Goal: Task Accomplishment & Management: Use online tool/utility

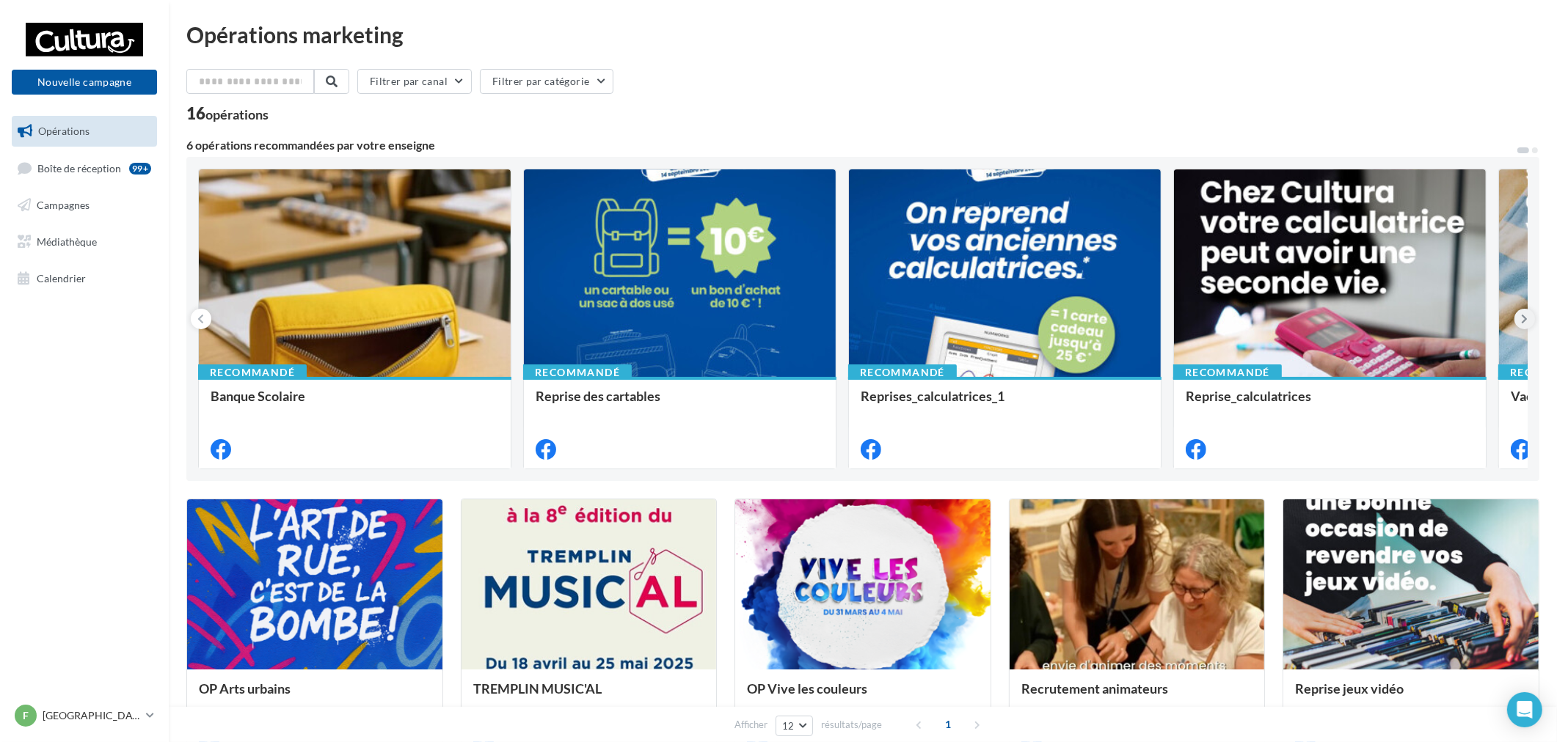
click at [1527, 323] on icon at bounding box center [1524, 319] width 7 height 15
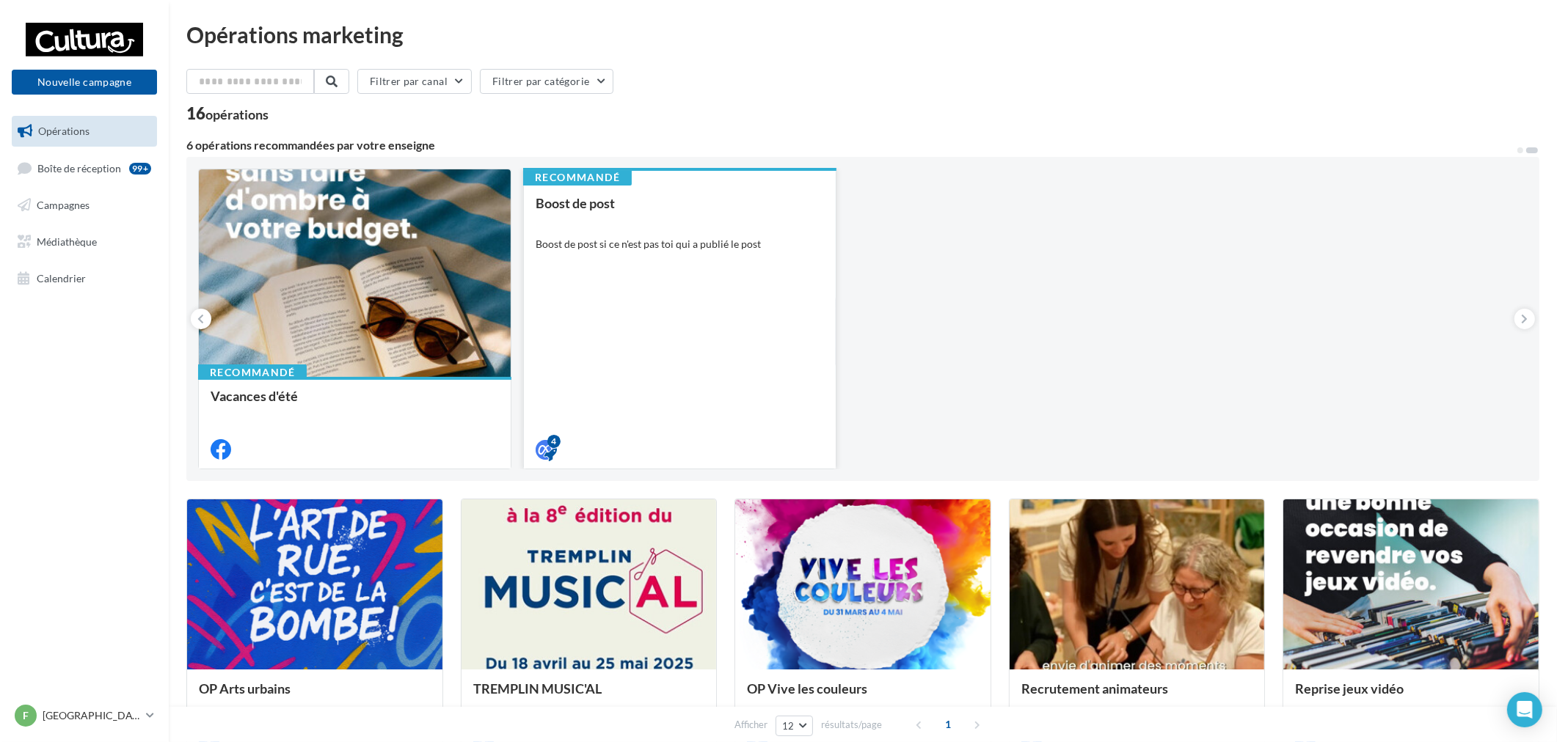
click at [649, 260] on div "Boost de post Boost de post si ce n'est pas toi qui a publié le post" at bounding box center [679, 326] width 288 height 260
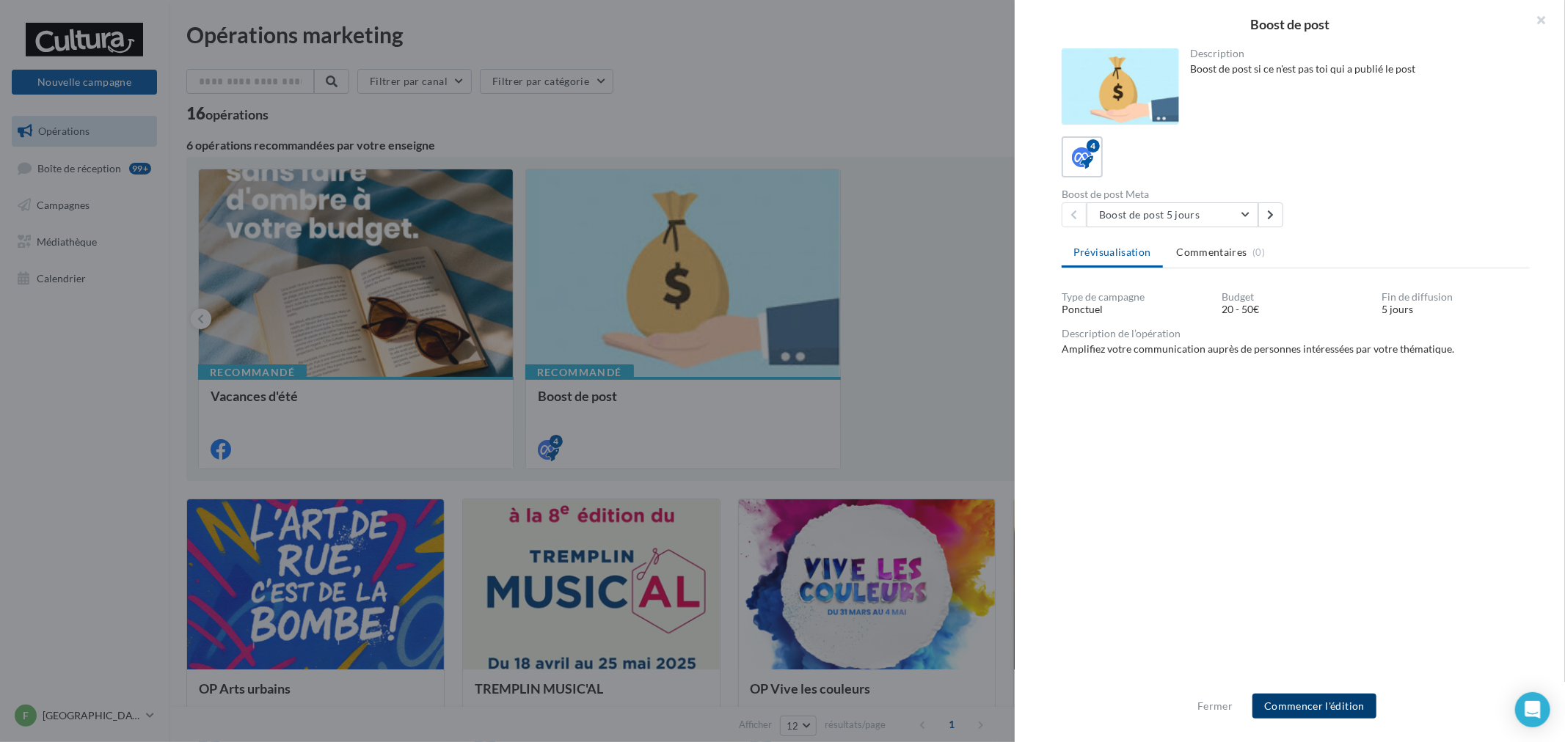
click at [1292, 700] on button "Commencer l'édition" at bounding box center [1314, 706] width 124 height 25
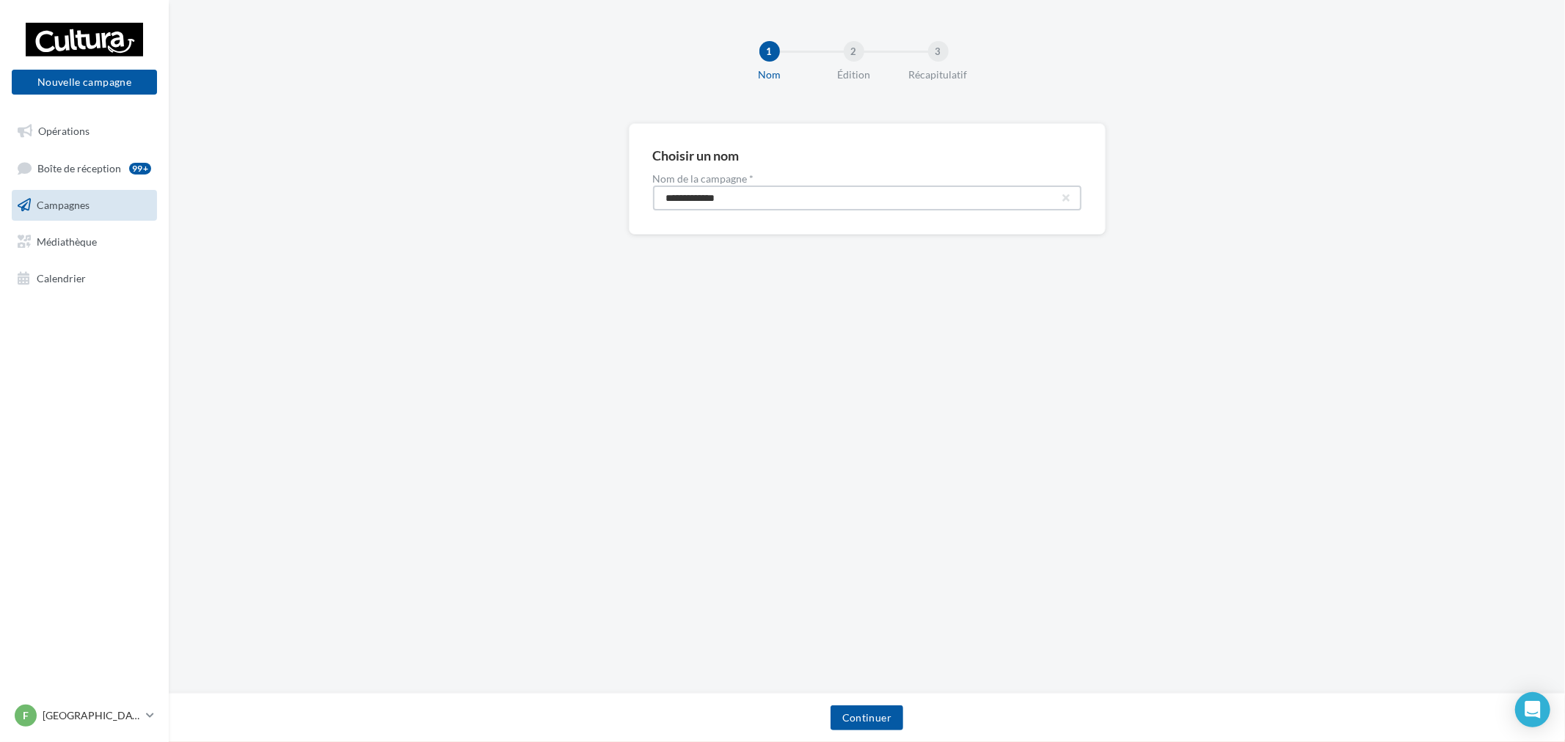
click at [764, 202] on input "**********" at bounding box center [867, 198] width 428 height 25
paste input "****"
type input "**********"
click at [859, 720] on button "Continuer" at bounding box center [866, 718] width 73 height 25
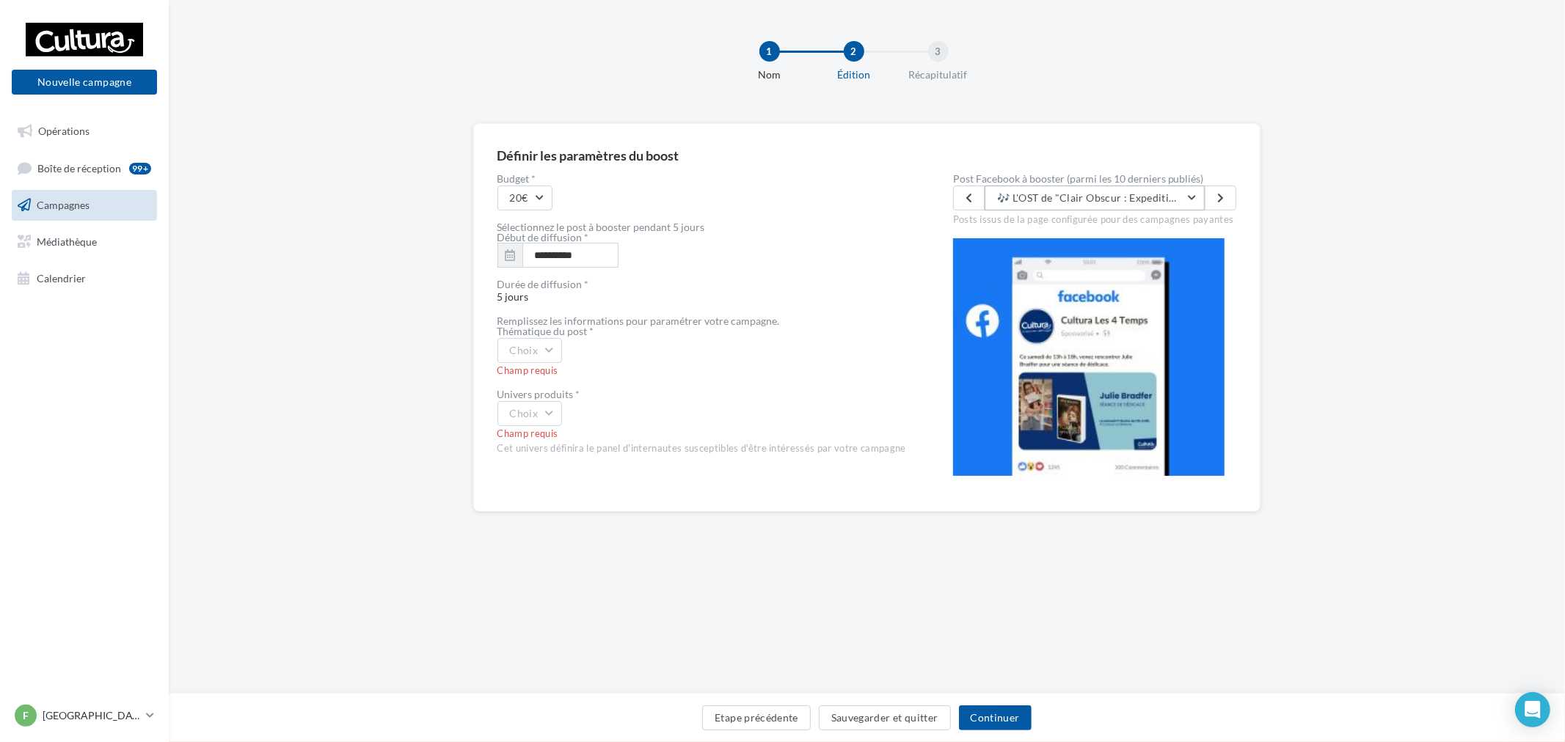
click at [1136, 189] on button "🎶 L'OST de "Clair Obscur : Expedition 33" est disponible en précommande sur [DO…" at bounding box center [1094, 198] width 220 height 25
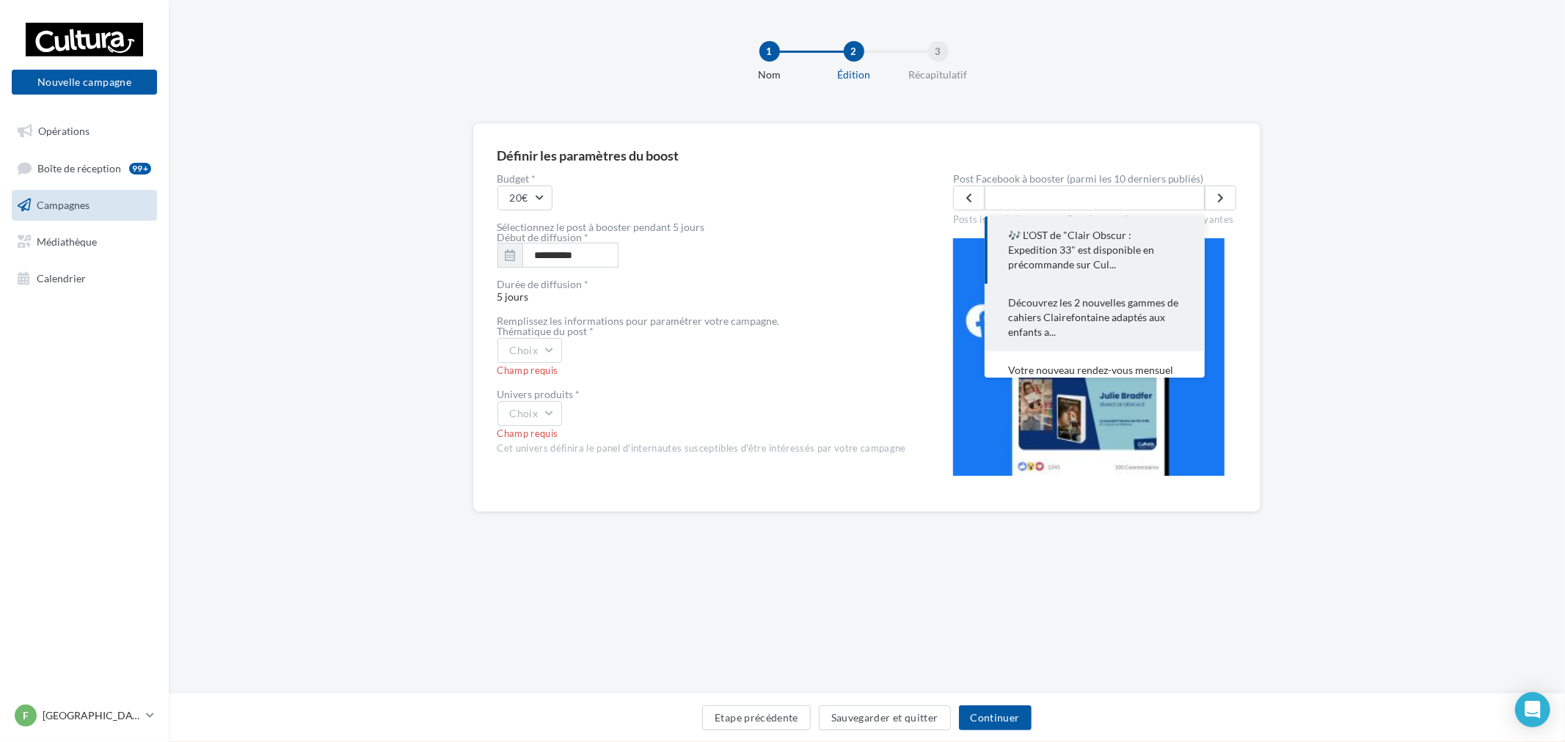
scroll to position [81, 0]
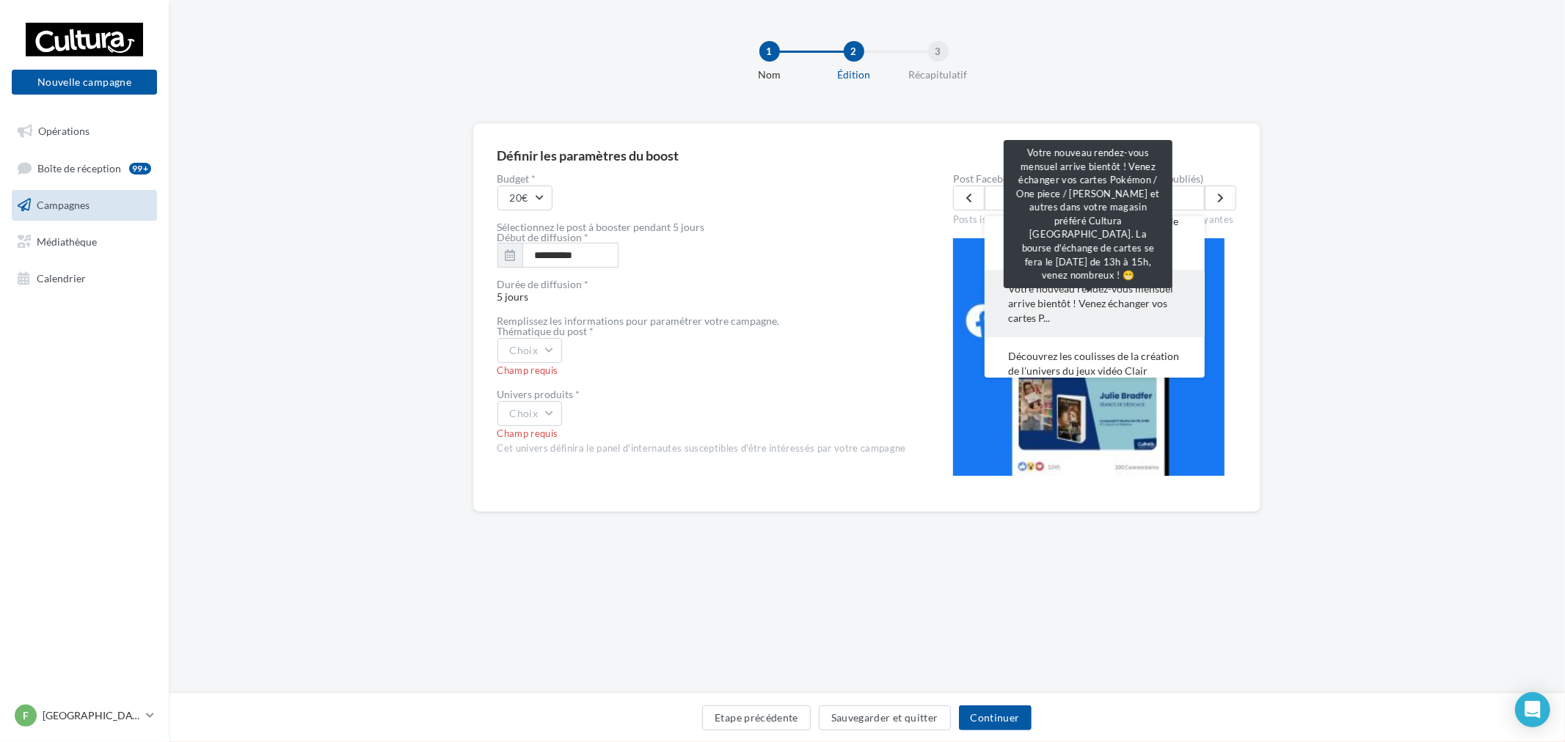
click at [1095, 305] on span "Votre nouveau rendez-vous mensuel arrive bientôt ! Venez échanger vos cartes P.…" at bounding box center [1094, 304] width 173 height 44
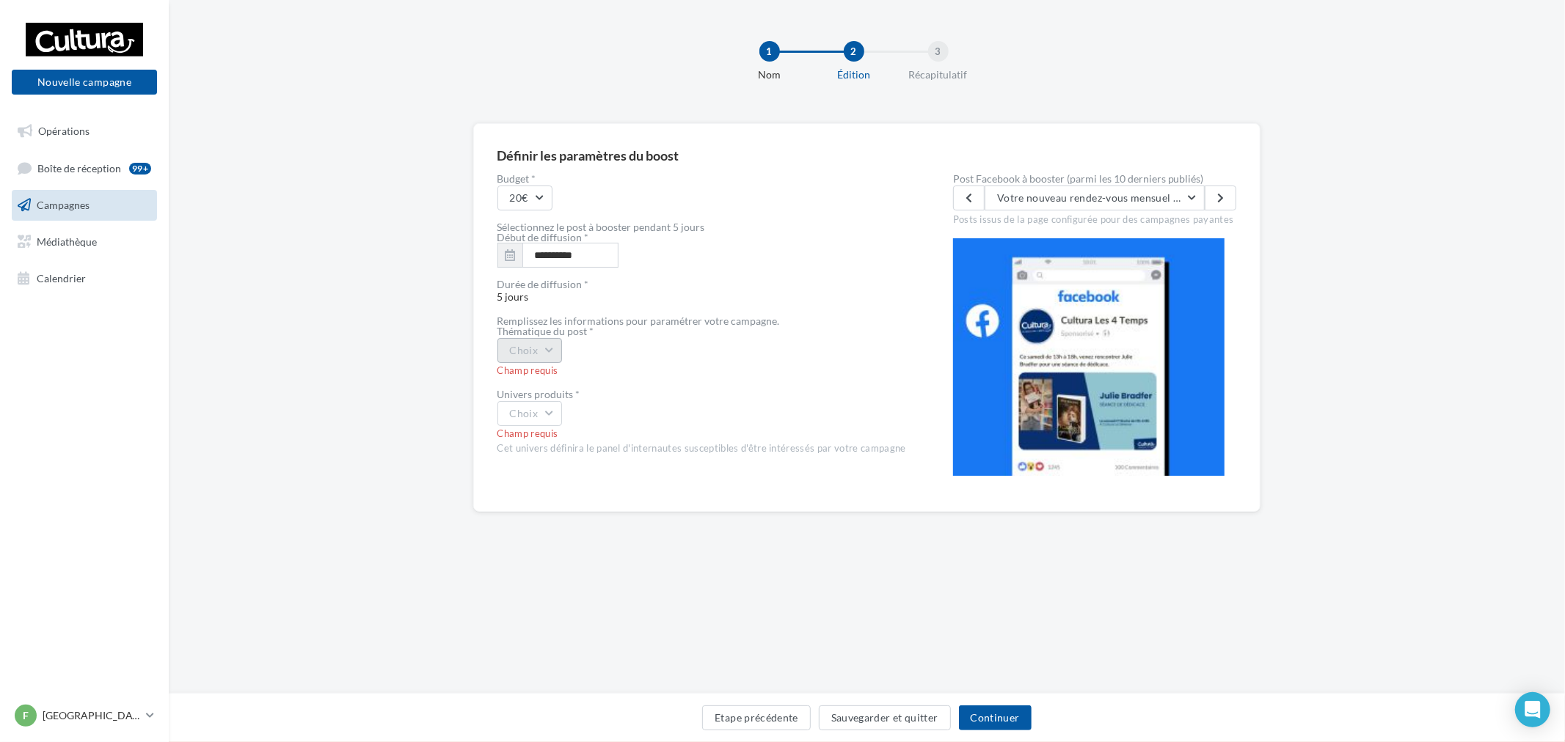
click at [550, 353] on button "Choix" at bounding box center [529, 350] width 65 height 25
click at [579, 392] on div "Evènement" at bounding box center [589, 389] width 182 height 38
click at [551, 414] on button "Choix" at bounding box center [529, 413] width 65 height 25
click at [567, 507] on div "Jeux vidéos" at bounding box center [589, 513] width 182 height 38
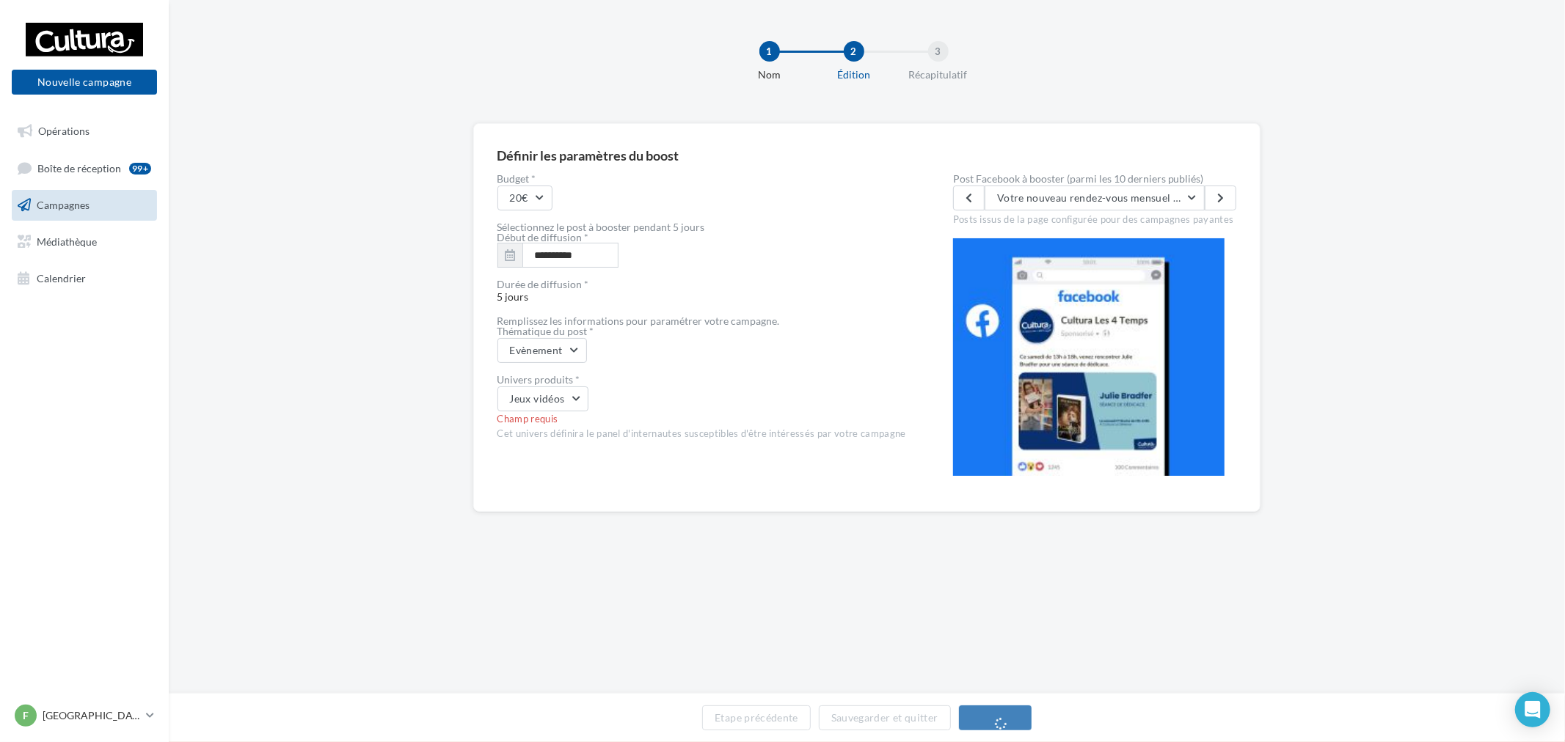
click at [1276, 139] on div "**********" at bounding box center [867, 341] width 1396 height 436
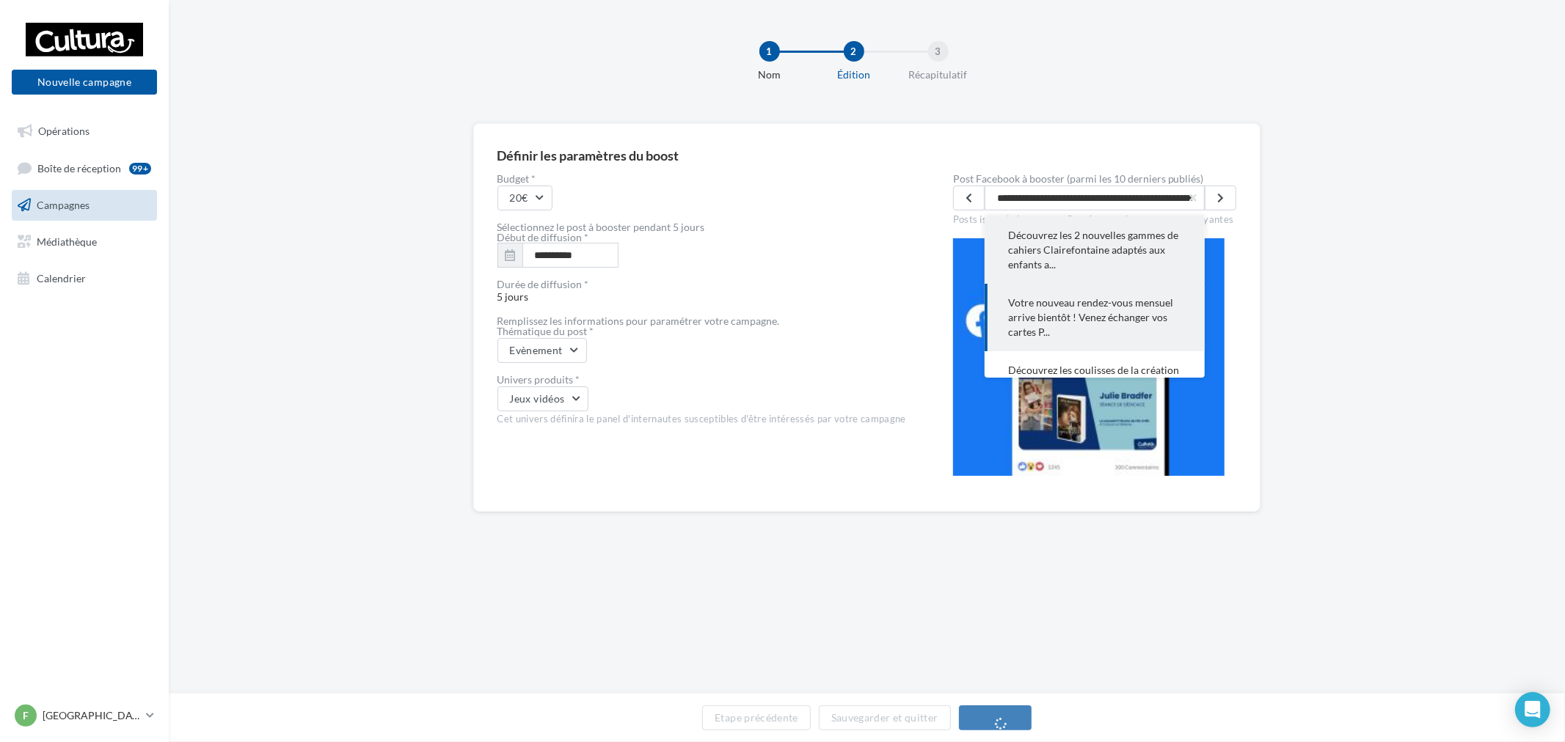
scroll to position [0, 968]
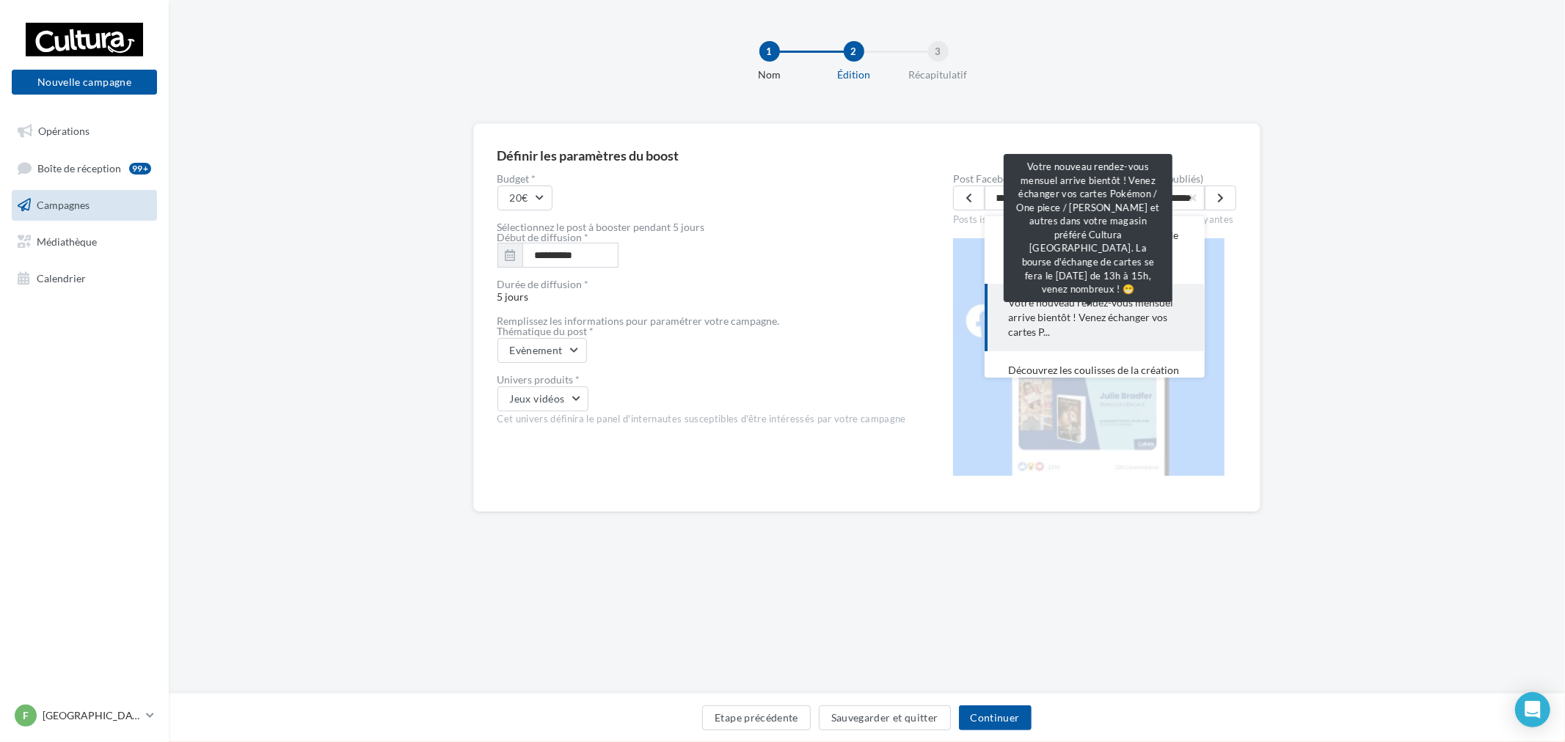
click at [1072, 321] on span "Votre nouveau rendez-vous mensuel arrive bientôt ! Venez échanger vos cartes P.…" at bounding box center [1094, 318] width 173 height 44
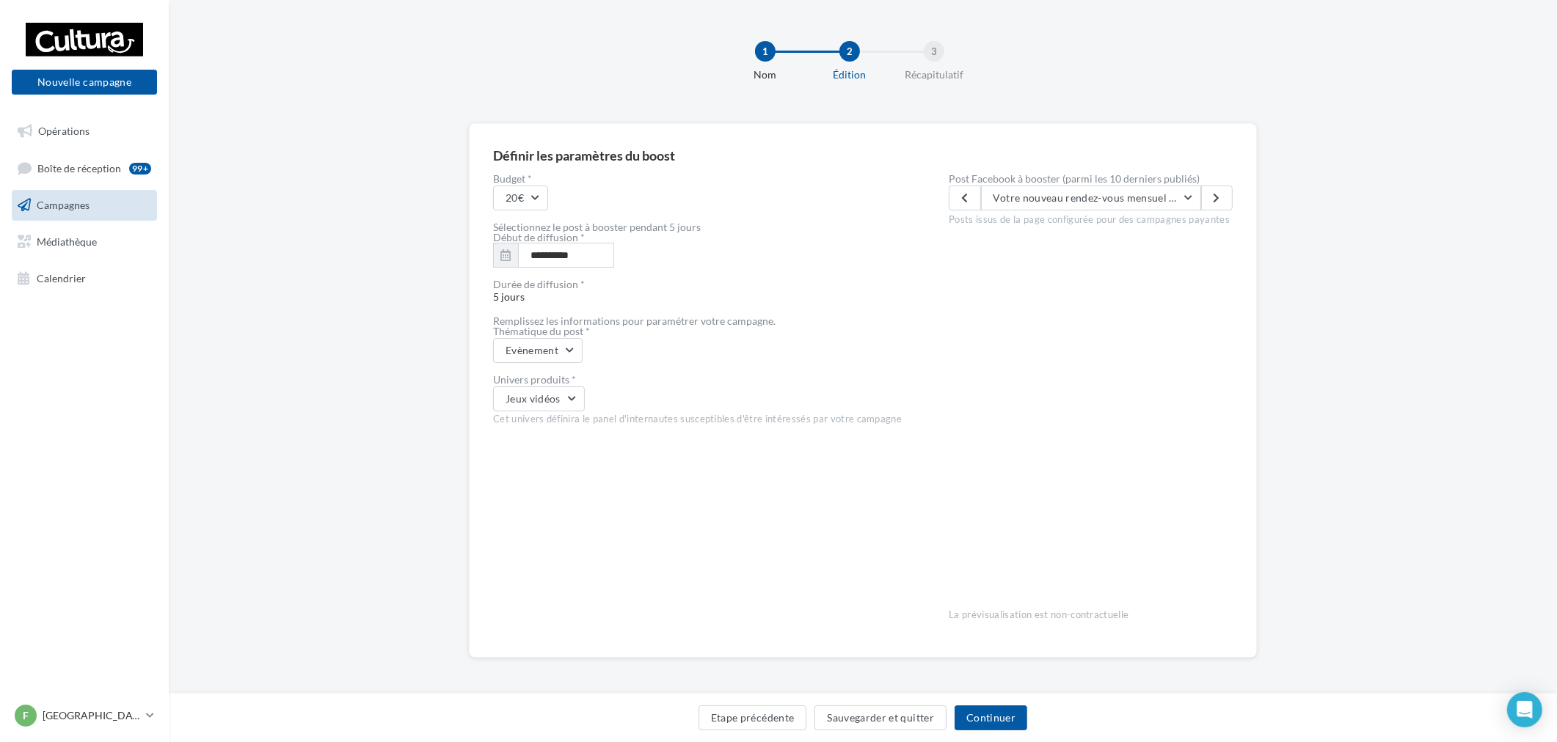
click at [1071, 180] on label "Post Facebook à booster (parmi les 10 derniers publiés)" at bounding box center [1090, 179] width 284 height 10
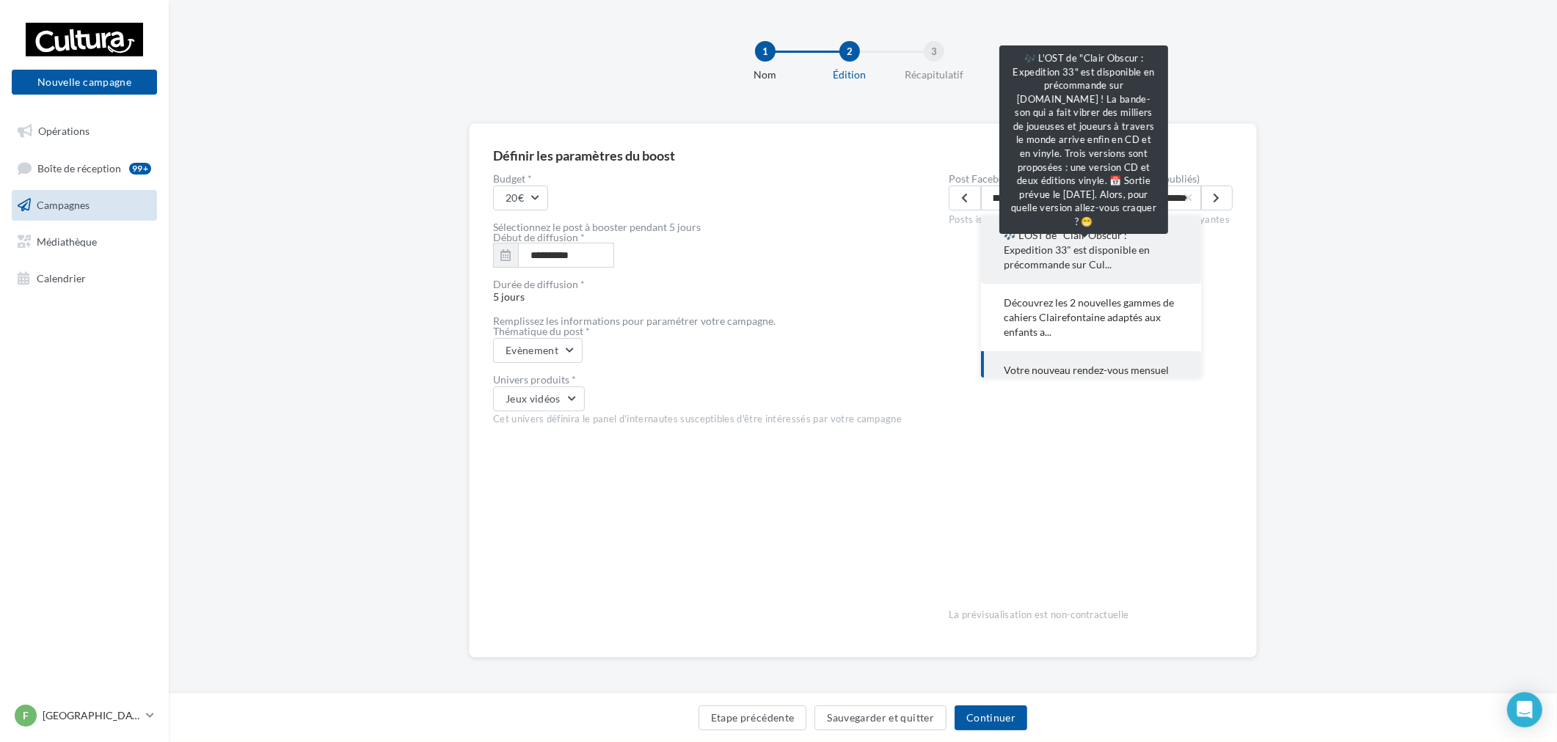
click at [1081, 248] on span "🎶 L'OST de "Clair Obscur : Expedition 33" est disponible en précommande sur Cul…" at bounding box center [1090, 250] width 173 height 44
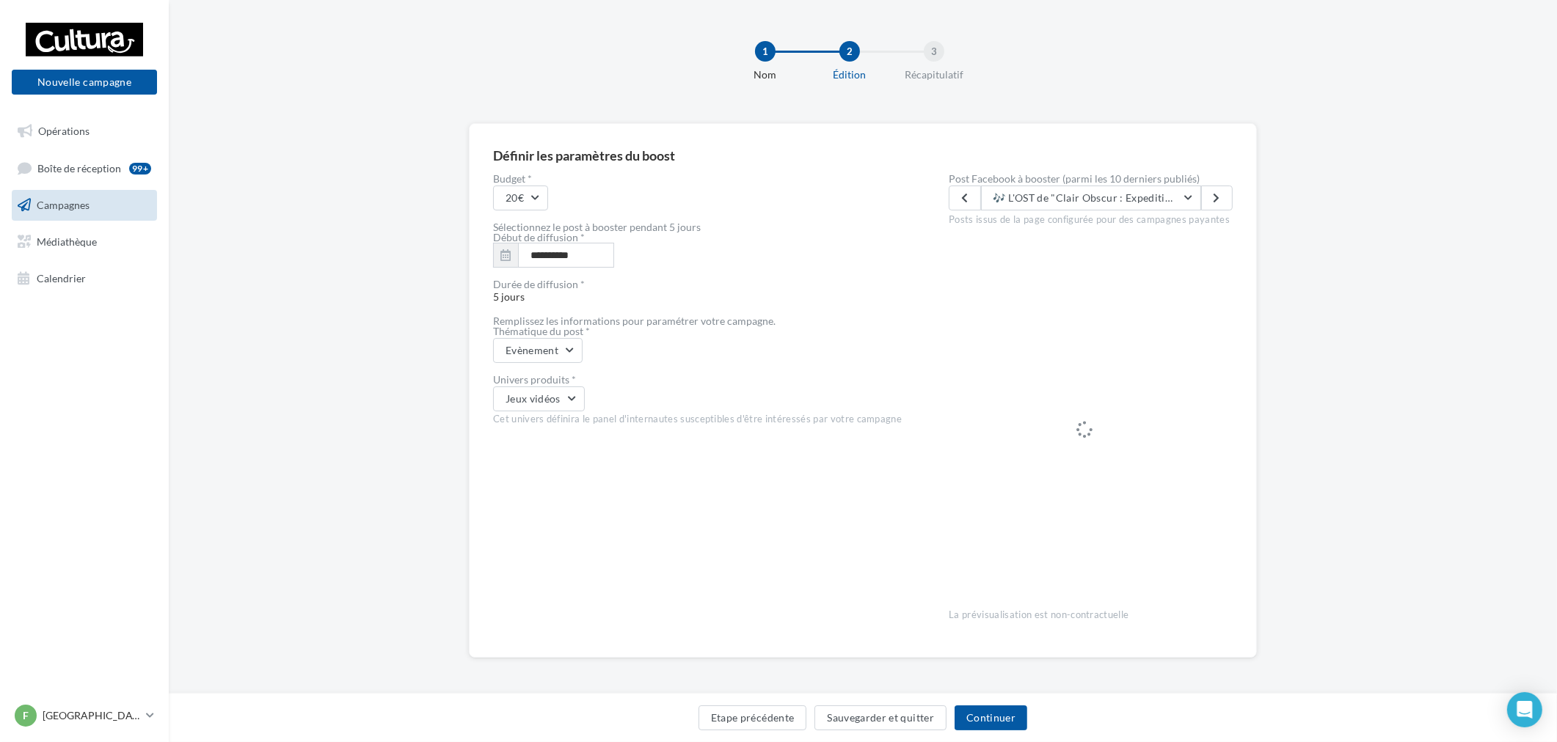
scroll to position [1, 0]
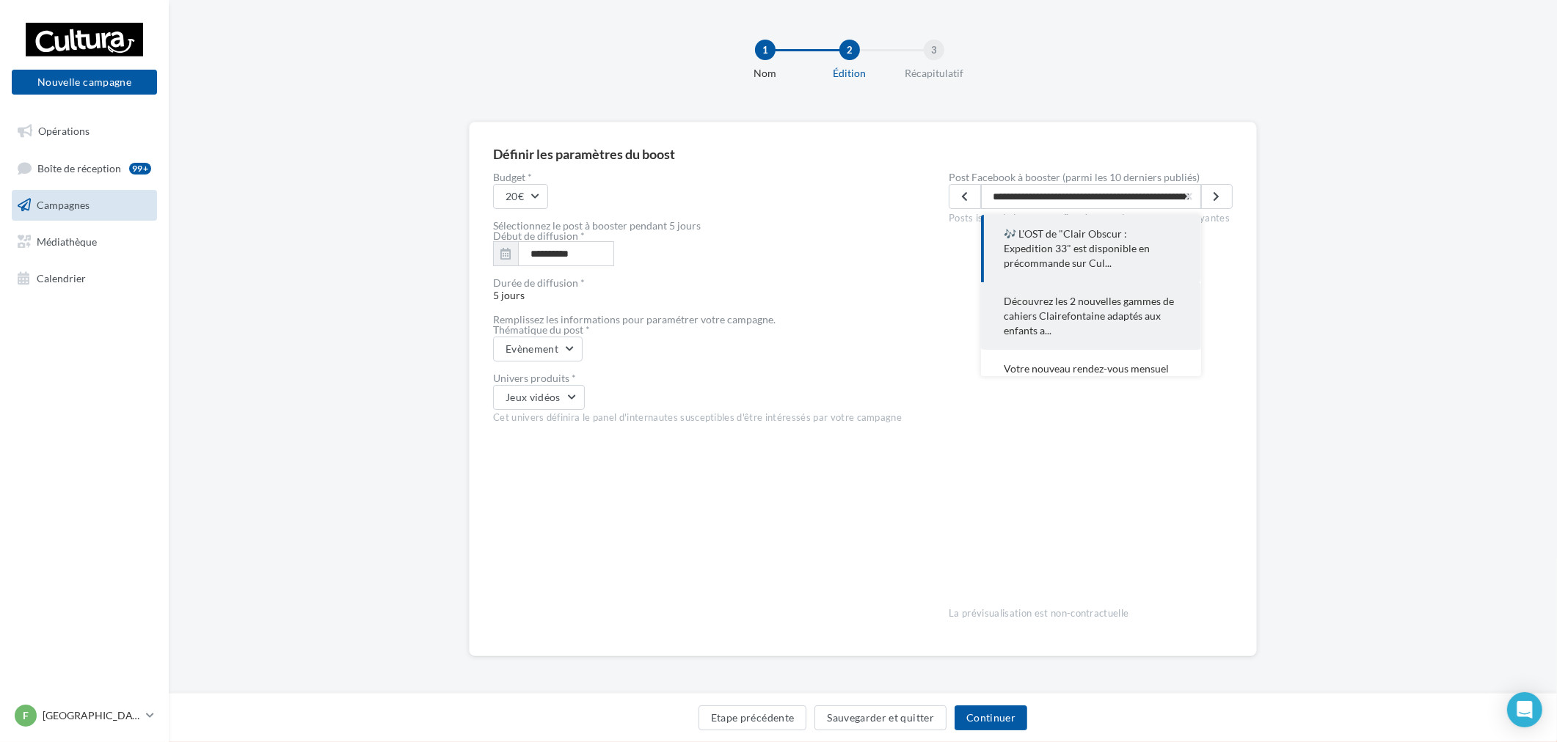
scroll to position [0, 1408]
click at [1058, 335] on span "Découvrez les 2 nouvelles gammes de cahiers Clairefontaine adaptés aux enfants …" at bounding box center [1090, 316] width 173 height 44
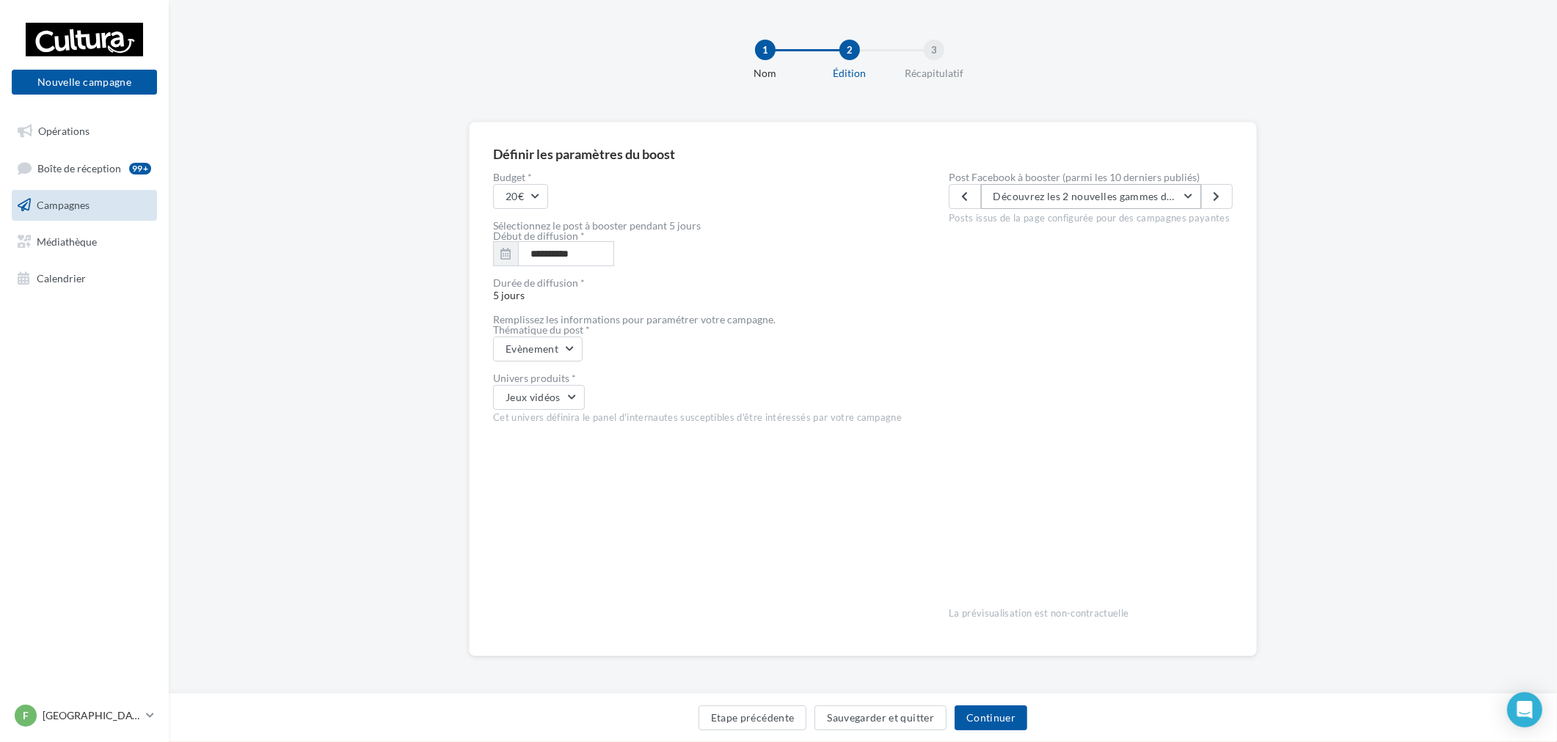
click at [1116, 191] on span "Découvrez les 2 nouvelles gammes de cahiers Clairefontaine adaptés aux enfants …" at bounding box center [1303, 196] width 621 height 12
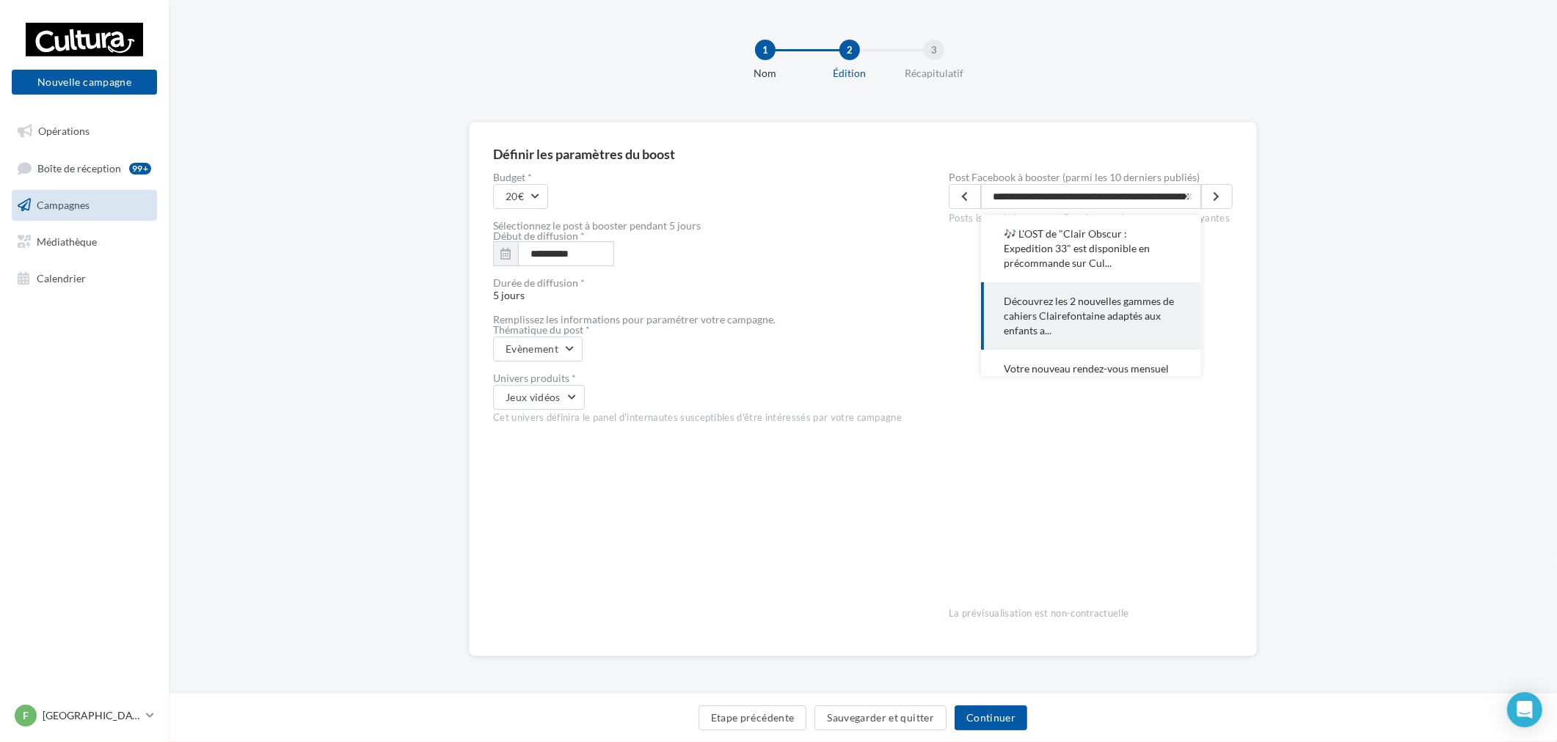
scroll to position [0, 387]
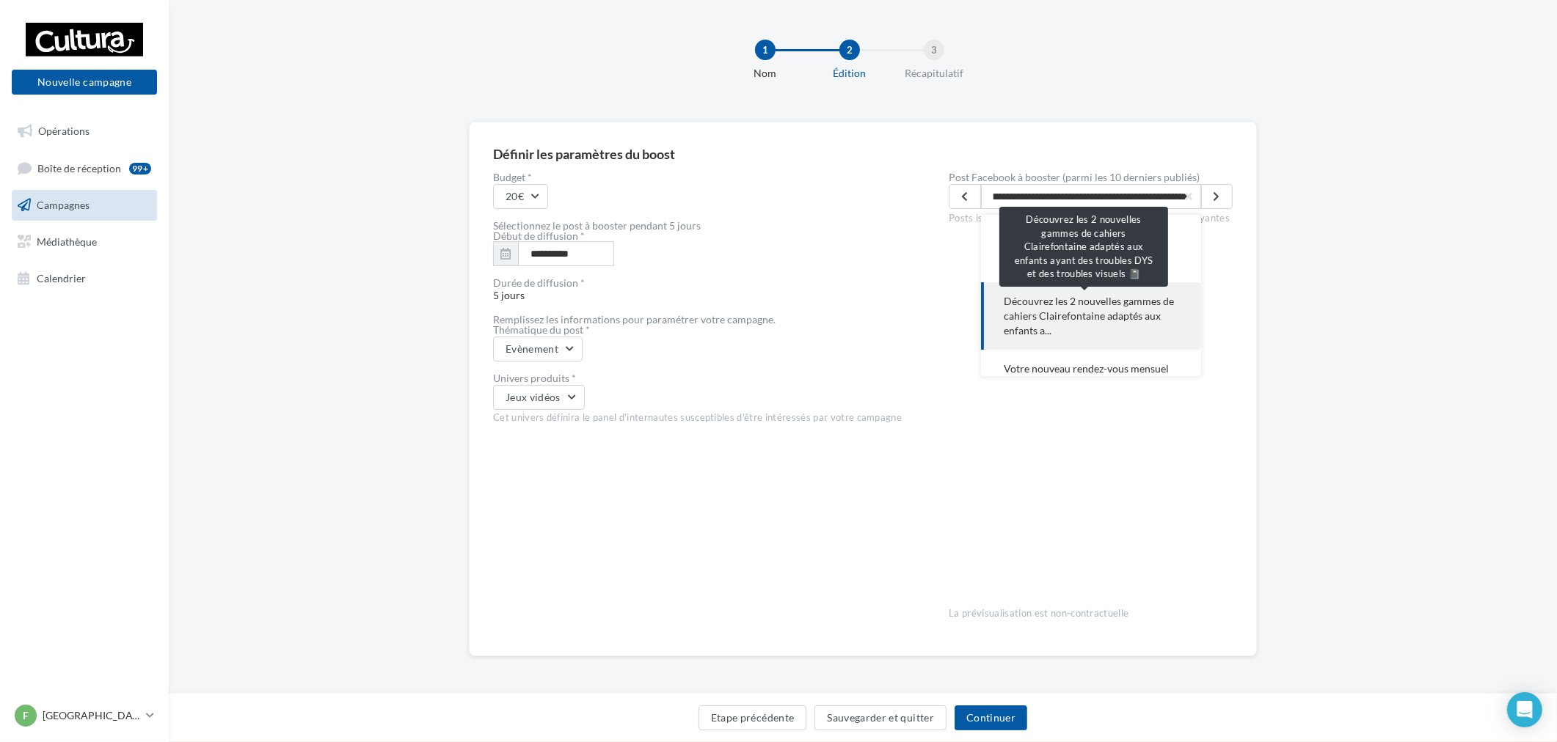
click at [1088, 311] on span "Découvrez les 2 nouvelles gammes de cahiers Clairefontaine adaptés aux enfants …" at bounding box center [1090, 316] width 173 height 44
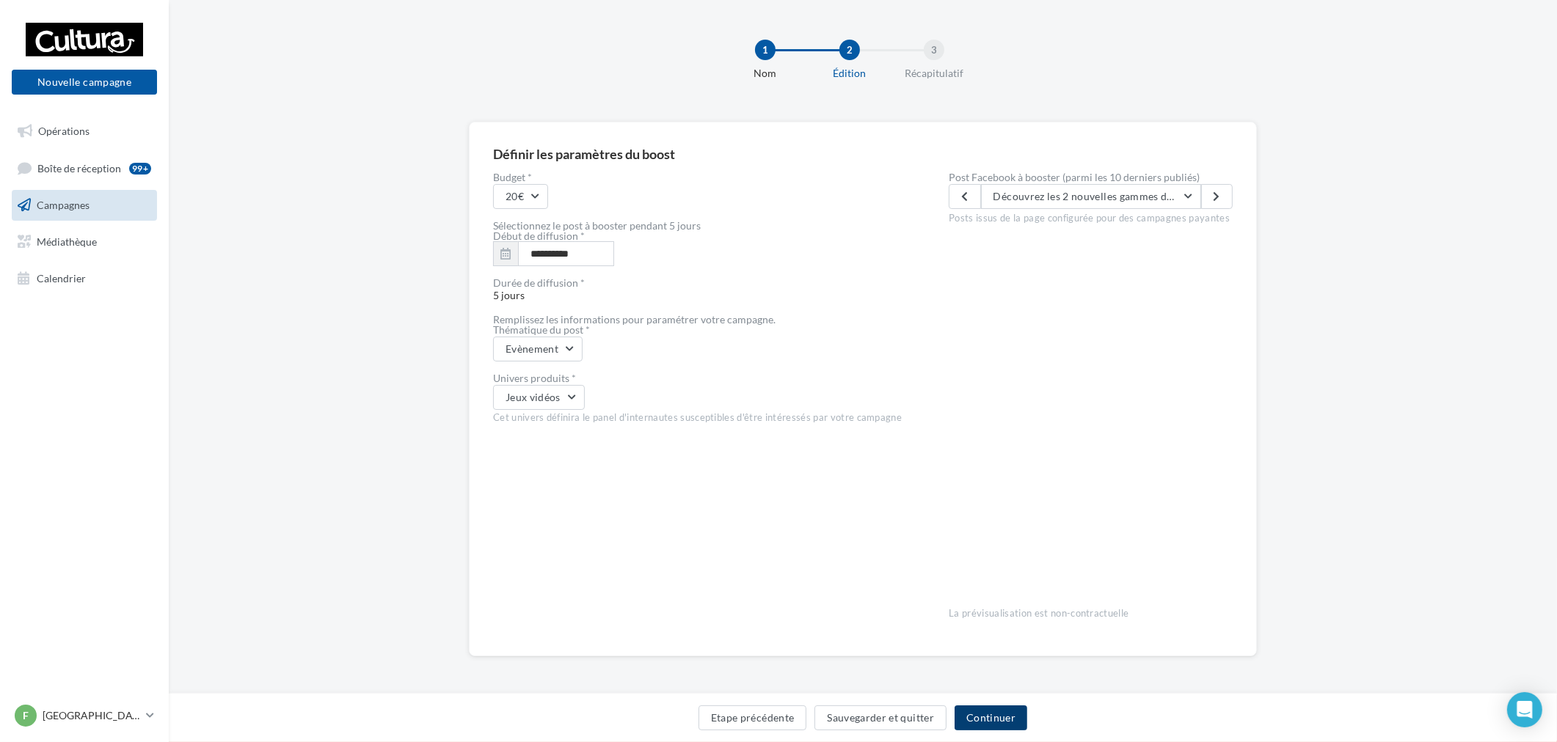
click at [957, 712] on button "Continuer" at bounding box center [990, 718] width 73 height 25
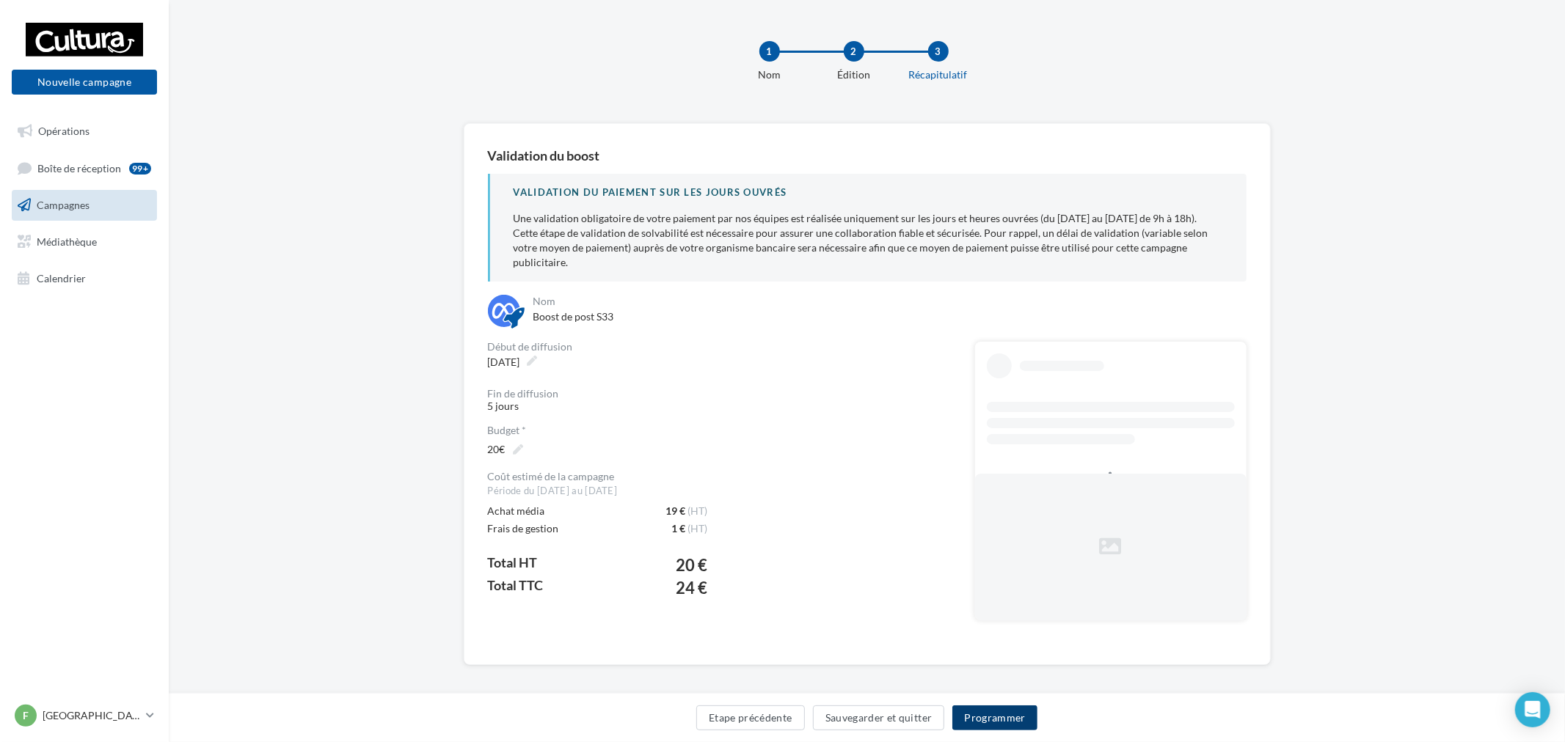
click at [1031, 706] on button "Programmer" at bounding box center [994, 718] width 85 height 25
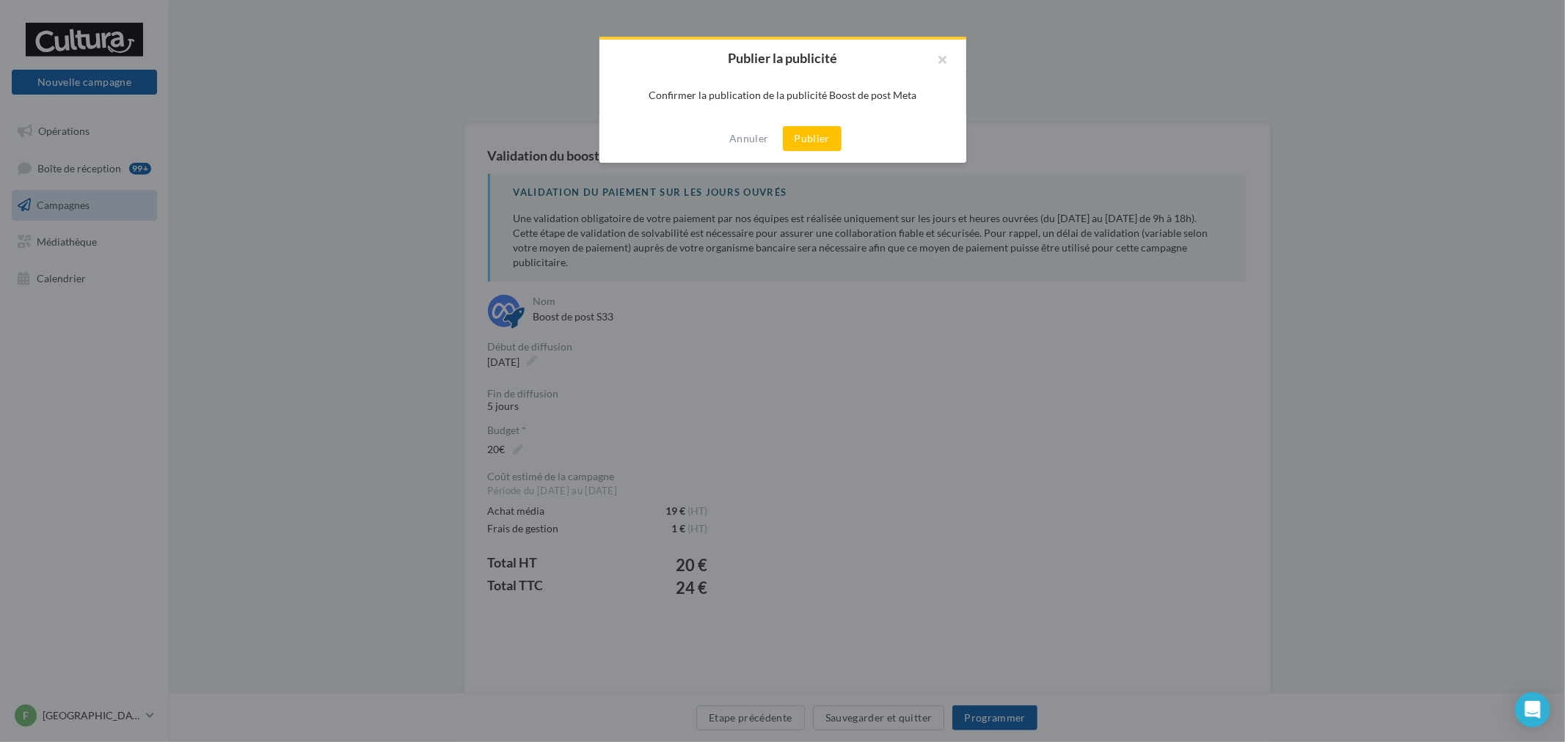
click at [831, 152] on div "Annuler Publier" at bounding box center [782, 138] width 367 height 48
click at [826, 139] on button "Publier" at bounding box center [812, 138] width 59 height 25
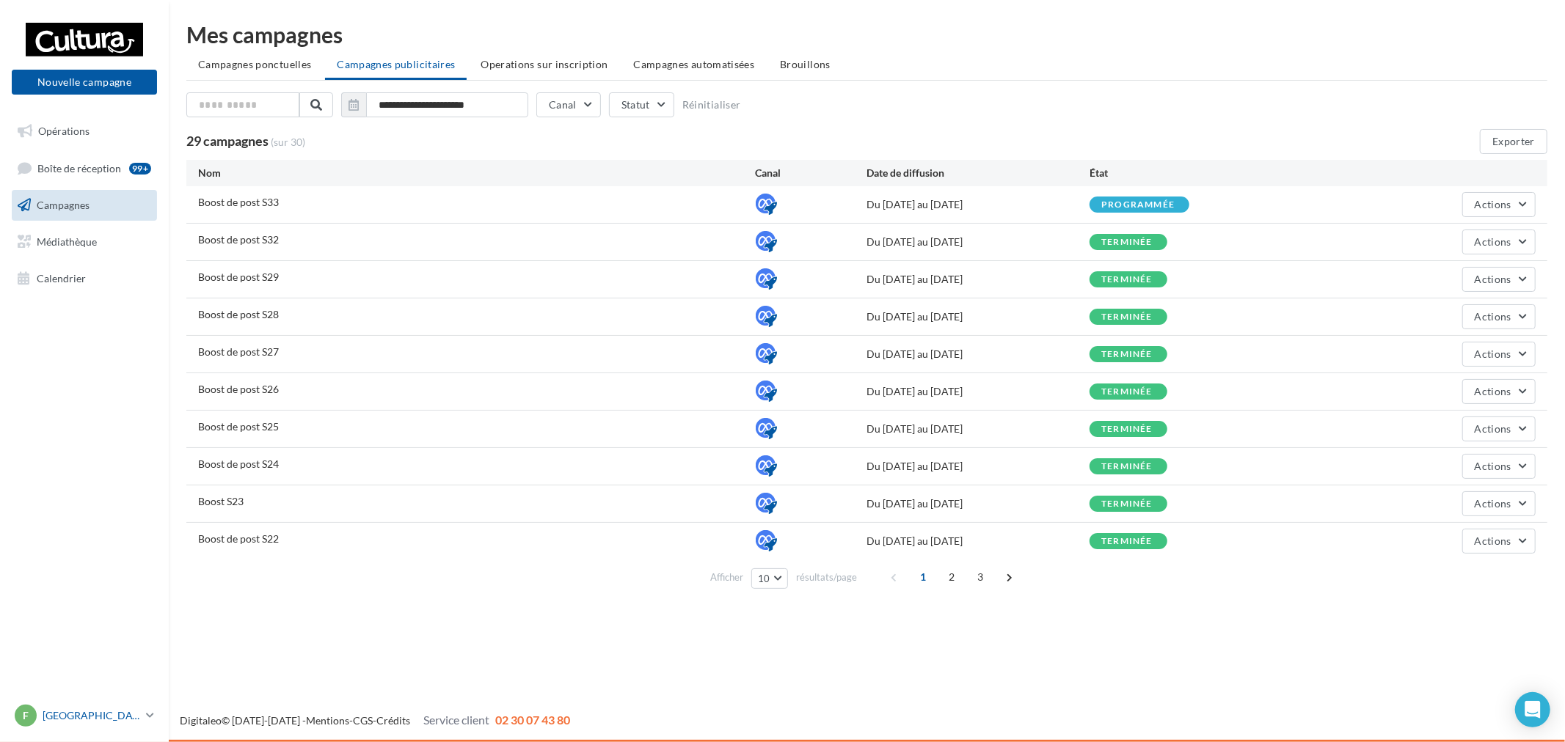
click at [118, 726] on div "F Franconville r.duriaux1@cultura.fr" at bounding box center [77, 716] width 125 height 22
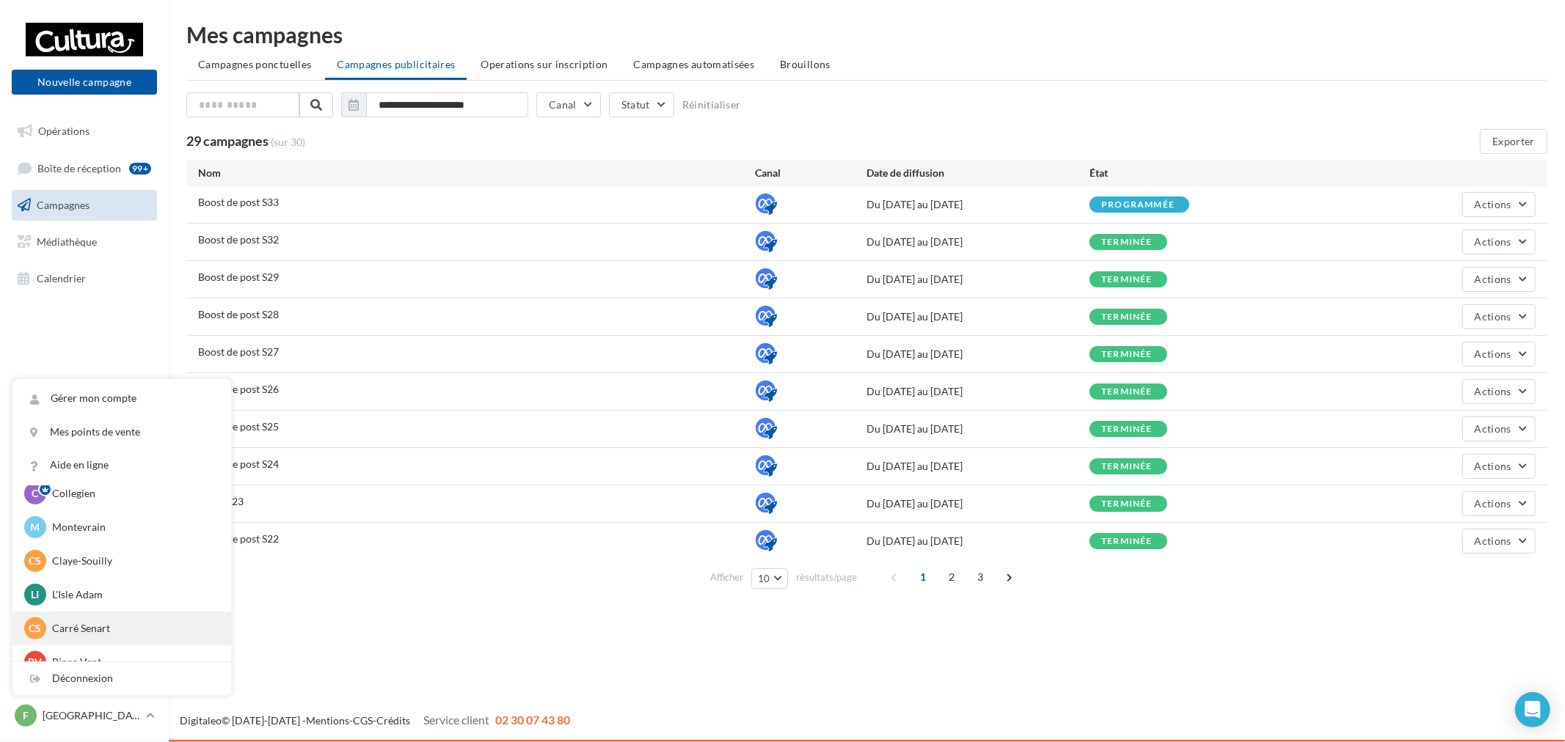
scroll to position [101, 0]
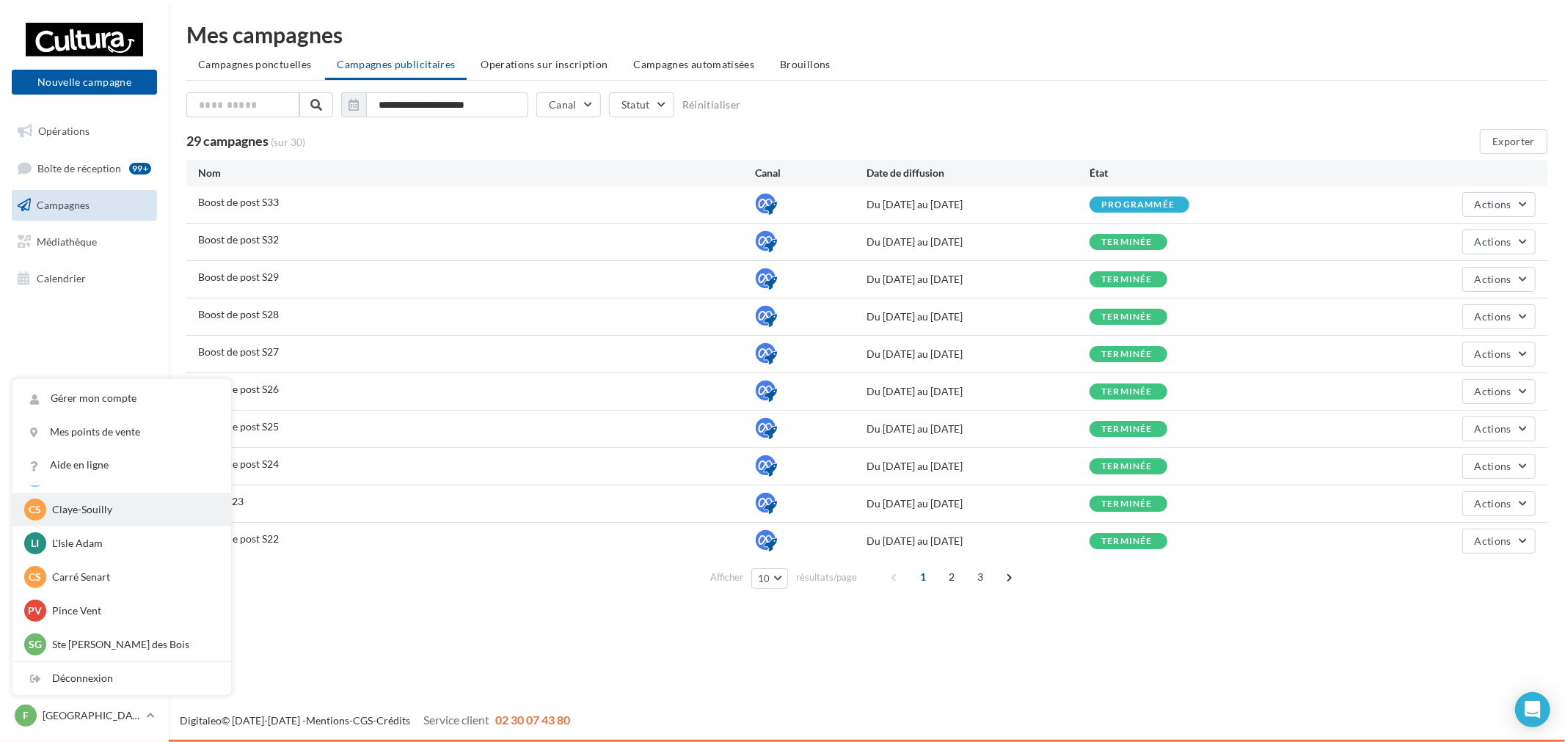
click at [100, 517] on div "CS Claye-Souilly r.duriaux3@cultura.fr" at bounding box center [121, 510] width 195 height 22
